Goal: Information Seeking & Learning: Learn about a topic

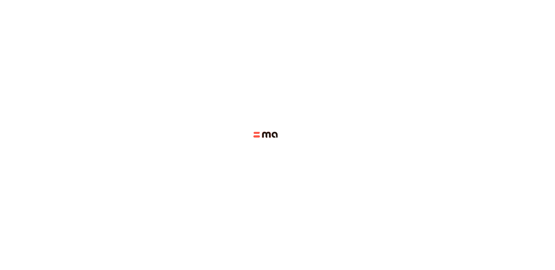
scroll to position [207, 0]
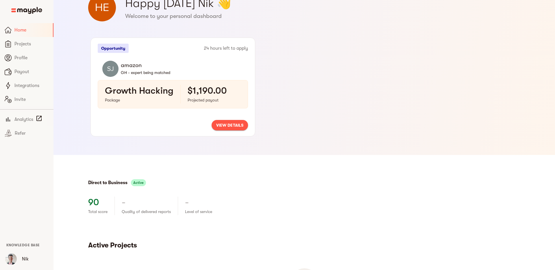
scroll to position [21, 0]
click at [228, 123] on span "view details" at bounding box center [229, 124] width 27 height 7
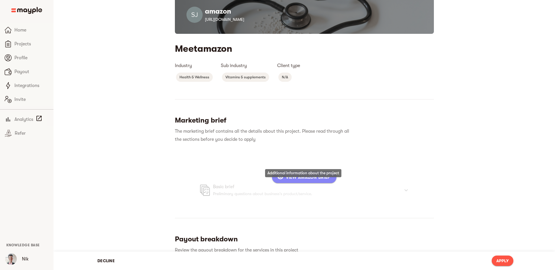
scroll to position [23, 0]
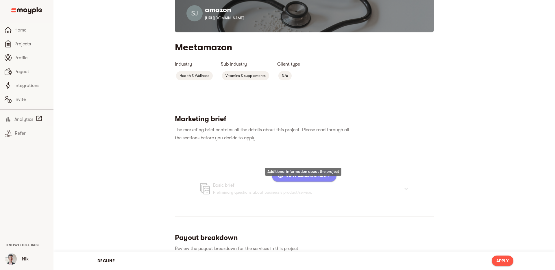
click at [296, 179] on span "View amazon Brief" at bounding box center [303, 175] width 51 height 7
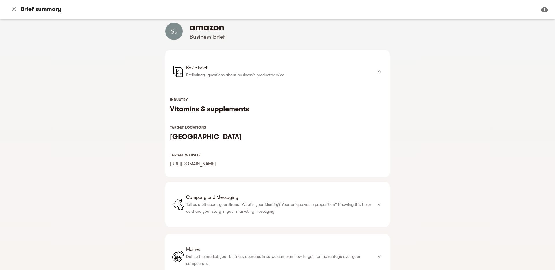
scroll to position [19, 0]
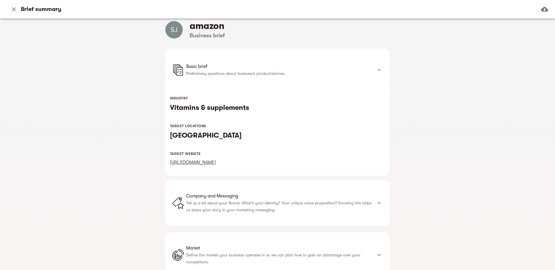
click at [216, 165] on link "[URL][DOMAIN_NAME]" at bounding box center [193, 162] width 46 height 5
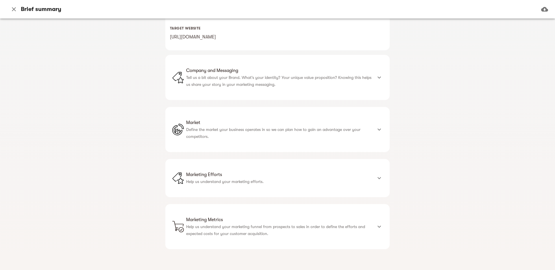
scroll to position [0, 0]
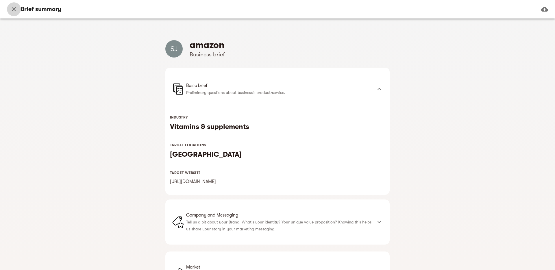
click at [16, 9] on icon "button" at bounding box center [13, 9] width 7 height 7
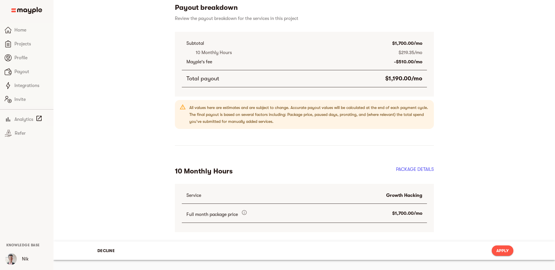
scroll to position [258, 0]
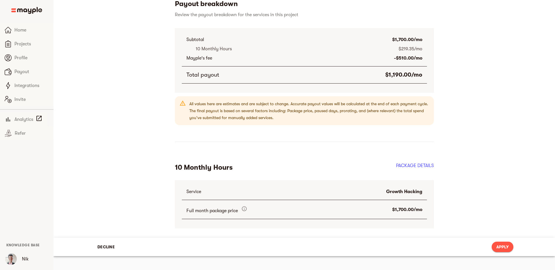
click at [353, 156] on div "Subtotal $1,700.00/mo 10 Monthly Hours $219.35/mo Mayple's fee -$510.00/mo Tota…" at bounding box center [304, 128] width 259 height 200
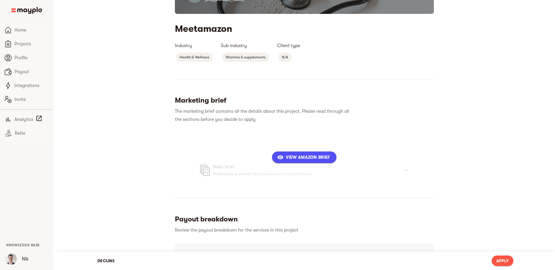
scroll to position [0, 0]
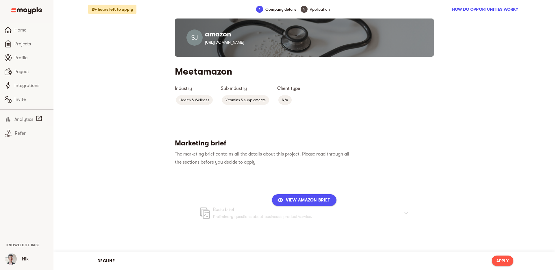
click at [339, 109] on div "Industry Health & Wellness Sub industry Vitamins & supplements Client type N/A" at bounding box center [304, 91] width 266 height 35
